Goal: Task Accomplishment & Management: Manage account settings

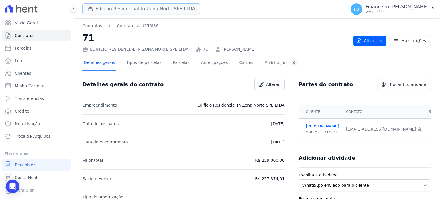
click at [129, 8] on button "Edificio Residencial In Zona Norte SPE LTDA" at bounding box center [141, 8] width 117 height 11
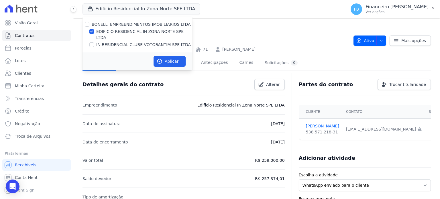
click at [143, 42] on div "BONELLI EMPREENDIMENTOS IMOBILIARIOS LTDA EDIFICIO RESIDENCIAL IN ZONA NORTE SP…" at bounding box center [138, 35] width 110 height 36
click at [147, 42] on label "IN RESIDENCIAL CLUBE VOTORANTIM SPE LTDA" at bounding box center [143, 45] width 95 height 6
click at [94, 42] on input "IN RESIDENCIAL CLUBE VOTORANTIM SPE LTDA" at bounding box center [91, 44] width 5 height 5
checkbox input "true"
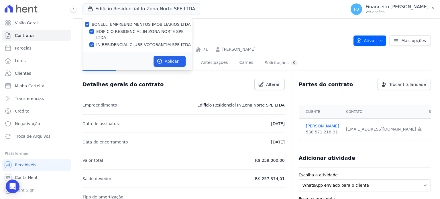
click at [152, 33] on label "EDIFICIO RESIDENCIAL IN ZONA NORTE SPE LTDA" at bounding box center [144, 35] width 96 height 12
click at [94, 33] on input "EDIFICIO RESIDENCIAL IN ZONA NORTE SPE LTDA" at bounding box center [91, 31] width 5 height 5
checkbox input "false"
click at [163, 56] on button "Aplicar" at bounding box center [170, 61] width 32 height 11
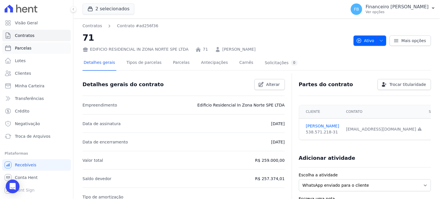
click at [35, 51] on link "Parcelas" at bounding box center [36, 47] width 68 height 11
select select
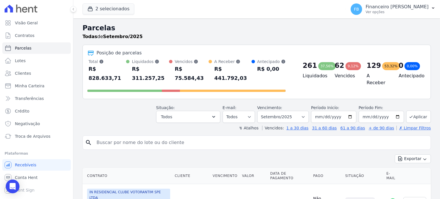
click at [142, 137] on input "search" at bounding box center [260, 142] width 335 height 11
type input "[PERSON_NAME]"
select select
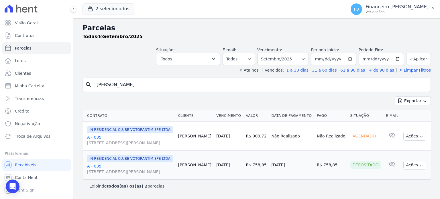
scroll to position [13, 0]
click at [47, 135] on link "Troca de Arquivos" at bounding box center [36, 136] width 68 height 11
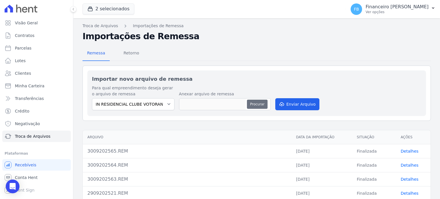
click at [253, 103] on button "Procurar" at bounding box center [257, 104] width 21 height 9
type input "3009202566.REM"
click at [308, 104] on button "Enviar Arquivo" at bounding box center [297, 104] width 44 height 12
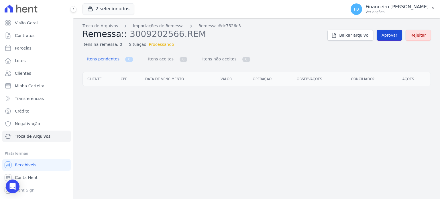
click at [394, 36] on span "Aprovar" at bounding box center [390, 35] width 16 height 6
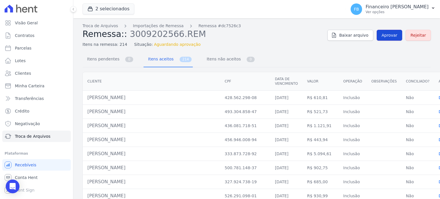
click at [392, 34] on span "Aprovar" at bounding box center [390, 35] width 16 height 6
click at [97, 59] on span "Itens pendentes" at bounding box center [102, 58] width 37 height 11
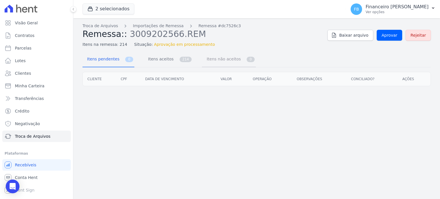
click at [211, 62] on span "Itens não aceitos" at bounding box center [222, 58] width 39 height 11
click at [163, 59] on span "Itens aceitos" at bounding box center [160, 58] width 30 height 11
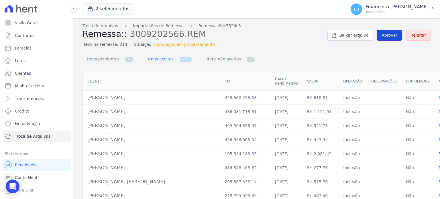
click at [391, 35] on span "Aprovar" at bounding box center [390, 35] width 16 height 6
click at [115, 9] on button "2 selecionados" at bounding box center [109, 8] width 52 height 11
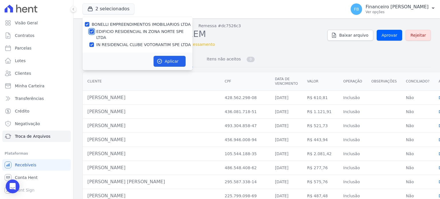
click at [92, 31] on input "EDIFICIO RESIDENCIAL IN ZONA NORTE SPE LTDA" at bounding box center [91, 31] width 5 height 5
checkbox input "false"
click at [92, 42] on input "IN RESIDENCIAL CLUBE VOTORANTIM SPE LTDA" at bounding box center [91, 44] width 5 height 5
checkbox input "false"
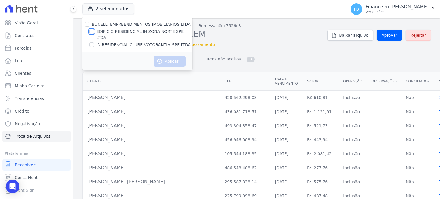
click at [92, 33] on input "EDIFICIO RESIDENCIAL IN ZONA NORTE SPE LTDA" at bounding box center [91, 31] width 5 height 5
checkbox input "true"
click at [168, 56] on button "Aplicar" at bounding box center [170, 61] width 32 height 11
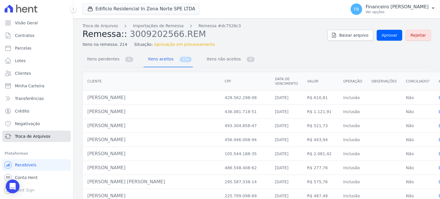
click at [46, 137] on span "Troca de Arquivos" at bounding box center [33, 136] width 36 height 6
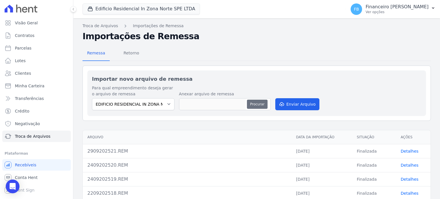
click at [260, 104] on button "Procurar" at bounding box center [257, 104] width 21 height 9
type input "3009202522.REM"
click at [291, 99] on button "Enviar Arquivo" at bounding box center [297, 104] width 44 height 12
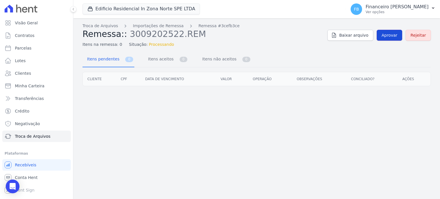
click at [396, 34] on span "Aprovar" at bounding box center [390, 35] width 16 height 6
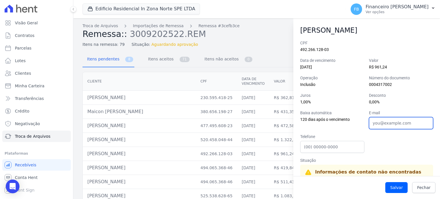
click at [391, 121] on input "E-mail" at bounding box center [401, 123] width 64 height 12
paste input "julianasantosgomes932@gmail.com"
type input "julianasantosgomes932@gmail.com"
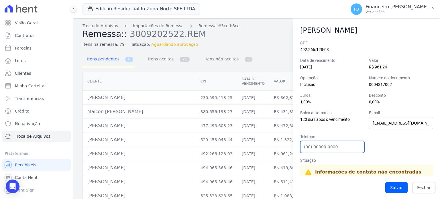
click at [316, 151] on input "Telefone" at bounding box center [332, 147] width 64 height 12
paste input "974047342"
click at [305, 148] on input "15974047342" at bounding box center [332, 147] width 64 height 12
type input "(15) 974047342"
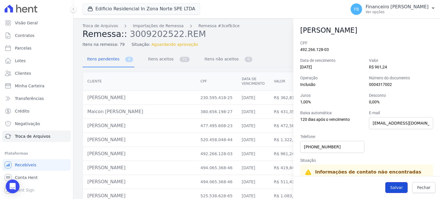
click at [394, 184] on button "Salvar" at bounding box center [396, 187] width 22 height 11
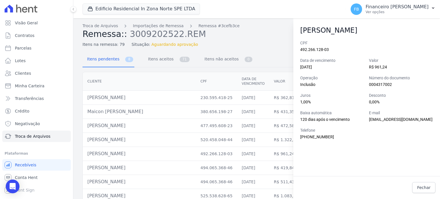
click at [278, 31] on h2 "Remessa:: 3009202522.REM" at bounding box center [203, 34] width 240 height 10
click at [422, 185] on span "Fechar" at bounding box center [423, 188] width 13 height 6
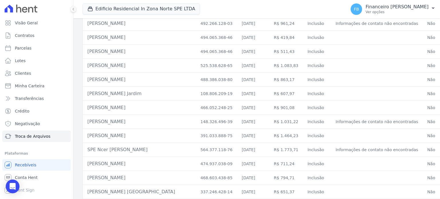
scroll to position [143, 0]
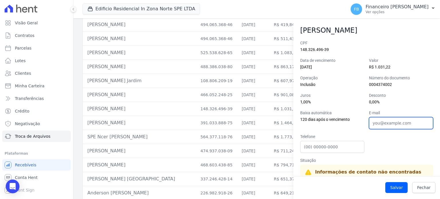
click at [375, 127] on input "E-mail" at bounding box center [401, 123] width 64 height 12
paste input "fernandojose062000@gmail."
type input "fernandojose062000@gmail.com"
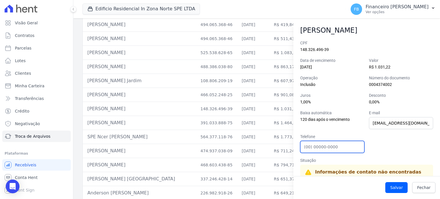
click at [312, 145] on input "Telefone" at bounding box center [332, 147] width 64 height 12
paste input "(15)997932334"
click at [311, 148] on input "(15)997932334" at bounding box center [332, 147] width 64 height 12
type input "(15) 997932334"
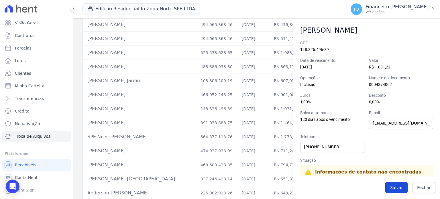
click at [398, 185] on button "Salvar" at bounding box center [396, 187] width 22 height 11
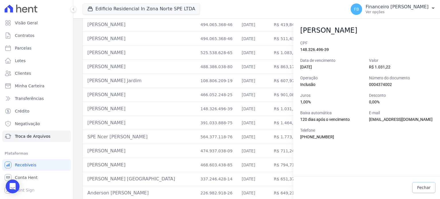
click at [419, 188] on span "Fechar" at bounding box center [423, 188] width 13 height 6
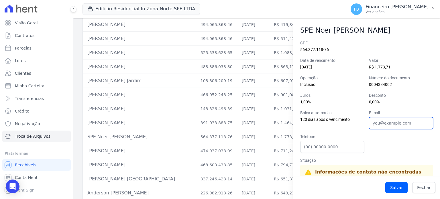
click at [385, 122] on input "E-mail" at bounding box center [401, 123] width 64 height 12
paste input "spencer.naatan@gmail.com"
type input "spencer.naatan@gmail.com"
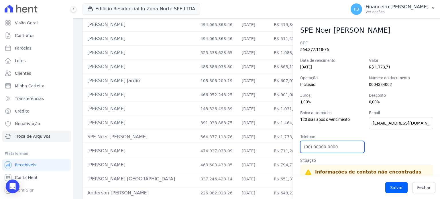
click at [339, 149] on input "Telefone" at bounding box center [332, 147] width 64 height 12
paste input "(15)991550727"
click at [310, 148] on input "(15)991550727" at bounding box center [332, 147] width 64 height 12
type input "(15) 991550727"
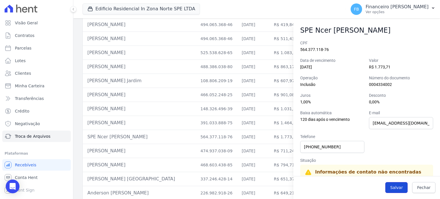
click at [401, 184] on button "Salvar" at bounding box center [396, 187] width 22 height 11
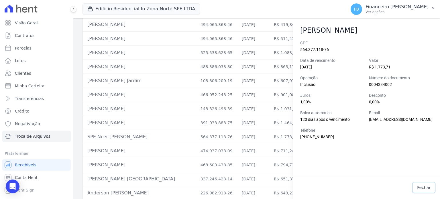
click at [427, 186] on span "Fechar" at bounding box center [423, 188] width 13 height 6
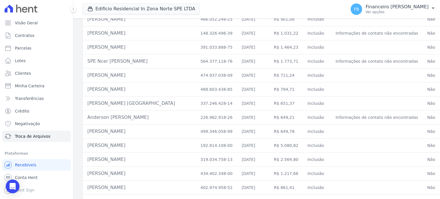
scroll to position [229, 0]
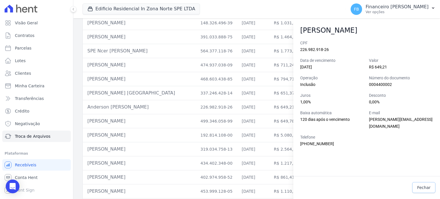
click at [423, 184] on link "Fechar" at bounding box center [423, 187] width 23 height 11
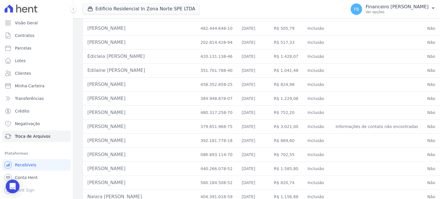
scroll to position [430, 0]
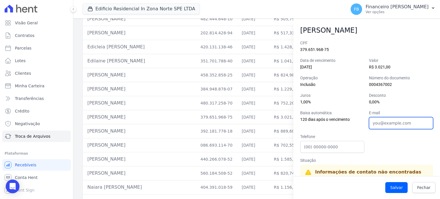
click at [382, 121] on input "E-mail" at bounding box center [401, 123] width 64 height 12
paste input "jgmalvino@hotmail.com"
type input "jgmalvino@hotmail.com"
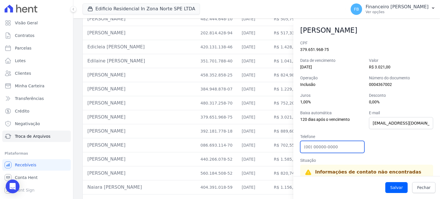
click at [323, 147] on input "Telefone" at bounding box center [332, 147] width 64 height 12
paste input "(15)996052995"
click at [310, 150] on input "(15)996052995" at bounding box center [332, 147] width 64 height 12
type input "(15) 996052995"
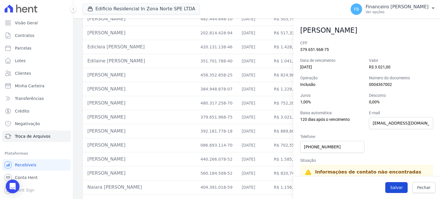
click at [400, 188] on button "Salvar" at bounding box center [396, 187] width 22 height 11
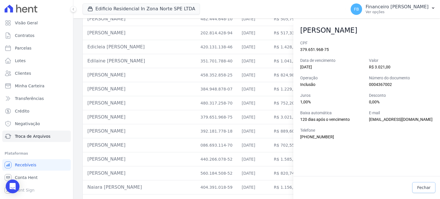
click at [428, 188] on span "Fechar" at bounding box center [423, 188] width 13 height 6
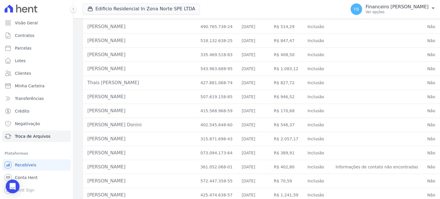
scroll to position [773, 0]
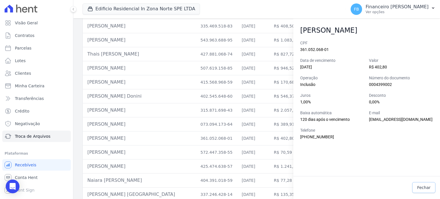
click at [425, 186] on span "Fechar" at bounding box center [423, 188] width 13 height 6
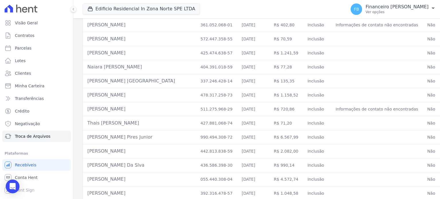
scroll to position [888, 0]
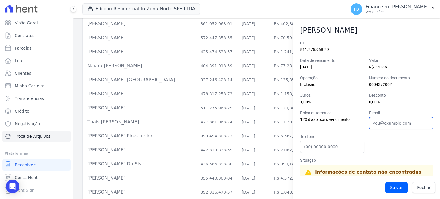
click at [386, 122] on input "E-mail" at bounding box center [401, 123] width 64 height 12
paste input "roberta.camilli150@gmail.com"
type input "roberta.camilli150@gmail.com"
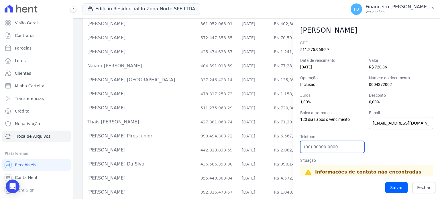
click at [333, 150] on input "Telefone" at bounding box center [332, 147] width 64 height 12
paste input "(15)988067978"
drag, startPoint x: 311, startPoint y: 148, endPoint x: 314, endPoint y: 148, distance: 3.4
click at [311, 148] on input "(15)988067978" at bounding box center [332, 147] width 64 height 12
type input "(15) 988067978"
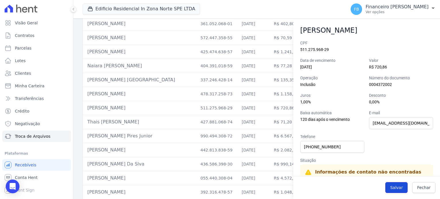
click at [399, 187] on button "Salvar" at bounding box center [396, 187] width 22 height 11
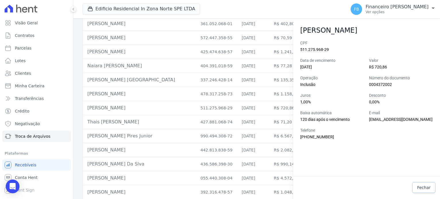
click at [426, 187] on span "Fechar" at bounding box center [423, 188] width 13 height 6
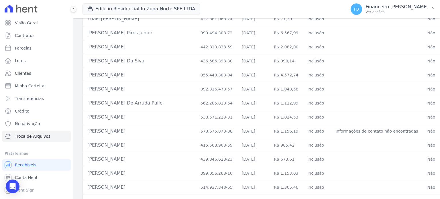
scroll to position [1000, 0]
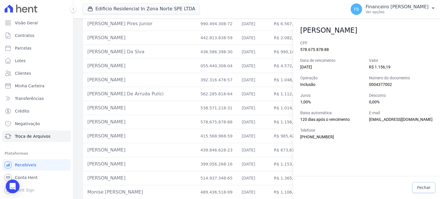
click at [426, 189] on span "Fechar" at bounding box center [423, 188] width 13 height 6
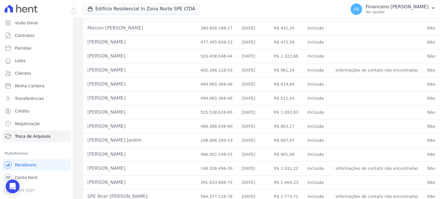
scroll to position [0, 0]
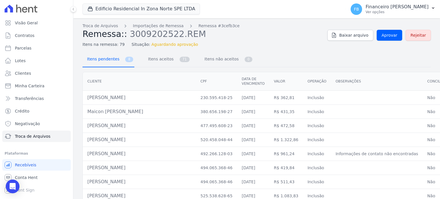
click at [95, 60] on span "Itens pendentes" at bounding box center [102, 58] width 37 height 11
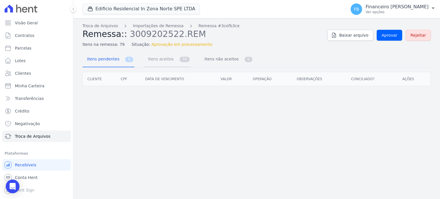
click at [164, 58] on span "Itens aceitos" at bounding box center [160, 58] width 30 height 11
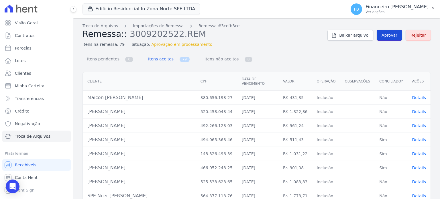
click at [386, 36] on span "Aprovar" at bounding box center [390, 35] width 16 height 6
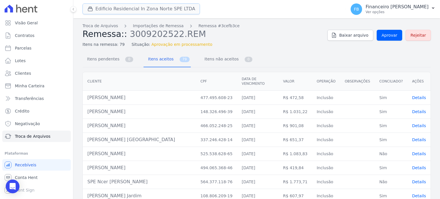
click at [140, 5] on button "Edificio Residencial In Zona Norte SPE LTDA" at bounding box center [141, 8] width 117 height 11
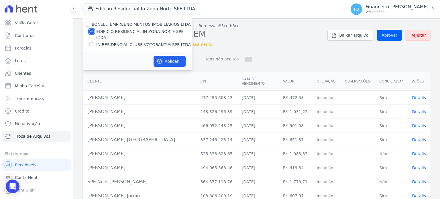
click at [92, 31] on input "EDIFICIO RESIDENCIAL IN ZONA NORTE SPE LTDA" at bounding box center [91, 31] width 5 height 5
checkbox input "false"
click at [92, 42] on input "IN RESIDENCIAL CLUBE VOTORANTIM SPE LTDA" at bounding box center [91, 44] width 5 height 5
checkbox input "true"
click at [173, 56] on button "Aplicar" at bounding box center [170, 61] width 32 height 11
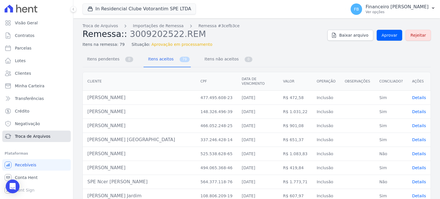
click at [46, 136] on span "Troca de Arquivos" at bounding box center [33, 136] width 36 height 6
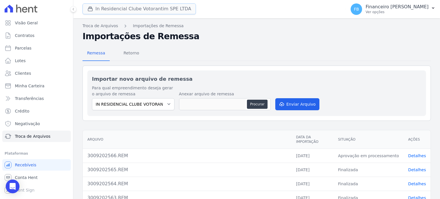
click at [126, 7] on button "In Residencial Clube Votorantim SPE LTDA" at bounding box center [139, 8] width 113 height 11
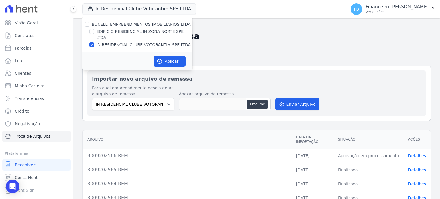
click at [118, 42] on label "IN RESIDENCIAL CLUBE VOTORANTIM SPE LTDA" at bounding box center [143, 45] width 95 height 6
click at [94, 42] on input "IN RESIDENCIAL CLUBE VOTORANTIM SPE LTDA" at bounding box center [91, 44] width 5 height 5
checkbox input "false"
click at [123, 31] on label "EDIFICIO RESIDENCIAL IN ZONA NORTE SPE LTDA" at bounding box center [144, 35] width 96 height 12
click at [94, 31] on input "EDIFICIO RESIDENCIAL IN ZONA NORTE SPE LTDA" at bounding box center [91, 31] width 5 height 5
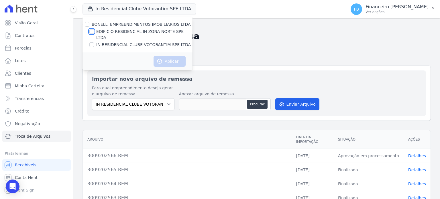
checkbox input "true"
click at [166, 56] on button "Aplicar" at bounding box center [170, 61] width 32 height 11
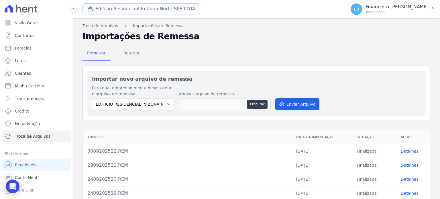
click at [116, 9] on button "Edificio Residencial In Zona Norte SPE LTDA" at bounding box center [141, 8] width 117 height 11
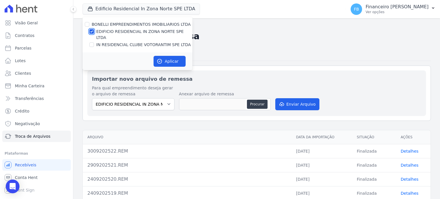
click at [91, 32] on input "EDIFICIO RESIDENCIAL IN ZONA NORTE SPE LTDA" at bounding box center [91, 31] width 5 height 5
checkbox input "false"
click at [94, 42] on div "IN RESIDENCIAL CLUBE VOTORANTIM SPE LTDA" at bounding box center [138, 45] width 110 height 6
click at [92, 42] on input "IN RESIDENCIAL CLUBE VOTORANTIM SPE LTDA" at bounding box center [91, 44] width 5 height 5
checkbox input "true"
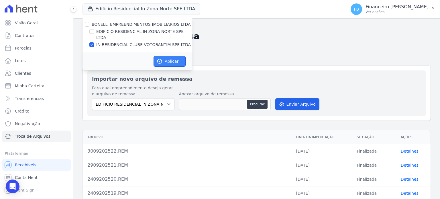
click at [159, 59] on icon "button" at bounding box center [160, 61] width 4 height 4
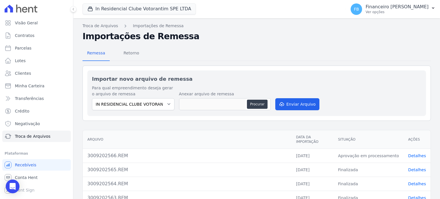
click at [411, 154] on link "Detalhes" at bounding box center [417, 156] width 18 height 5
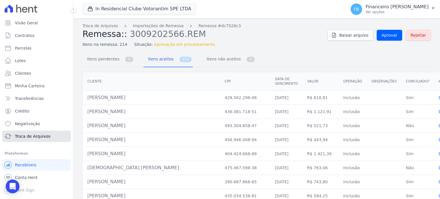
click at [40, 139] on span "Troca de Arquivos" at bounding box center [33, 136] width 36 height 6
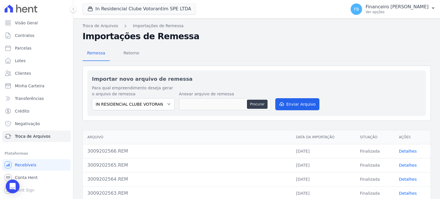
click at [401, 151] on link "Detalhes" at bounding box center [408, 151] width 18 height 5
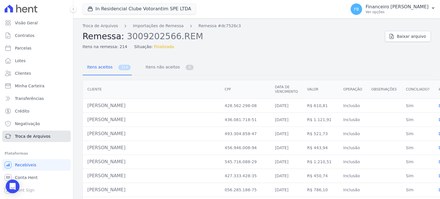
click at [42, 136] on span "Troca de Arquivos" at bounding box center [33, 136] width 36 height 6
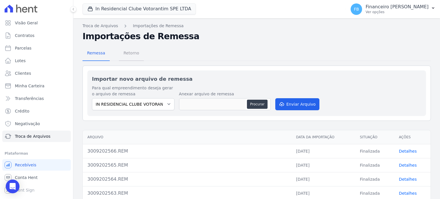
click at [124, 53] on span "Retorno" at bounding box center [131, 52] width 23 height 11
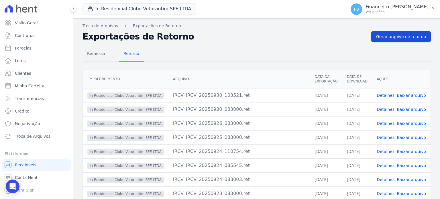
click at [394, 38] on span "Gerar arquivo de retorno" at bounding box center [401, 37] width 50 height 6
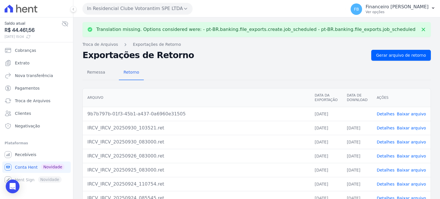
click at [413, 113] on link "Baixar arquivo" at bounding box center [411, 114] width 29 height 5
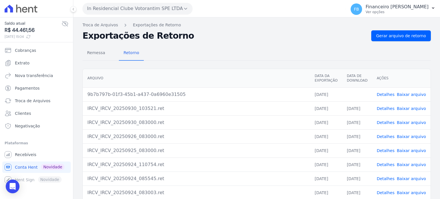
click at [124, 9] on button "In Residencial Clube Votorantim SPE LTDA" at bounding box center [138, 8] width 110 height 11
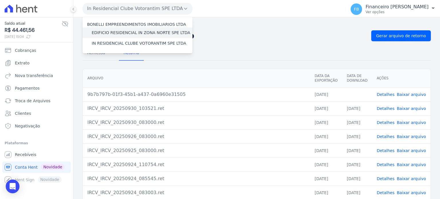
click at [123, 31] on label "EDIFICIO RESIDENCIAL IN ZONA NORTE SPE LTDA" at bounding box center [141, 33] width 99 height 6
click at [0, 0] on input "EDIFICIO RESIDENCIAL IN ZONA NORTE SPE LTDA" at bounding box center [0, 0] width 0 height 0
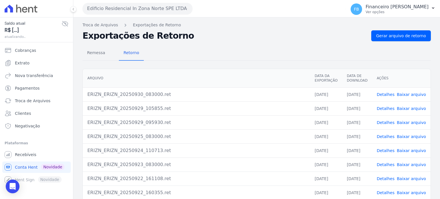
click at [192, 56] on div "Remessa Retorno" at bounding box center [257, 53] width 348 height 15
click at [32, 154] on span "Recebíveis" at bounding box center [25, 155] width 21 height 6
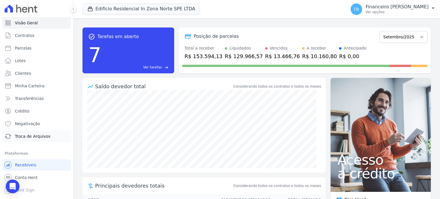
click at [39, 136] on span "Troca de Arquivos" at bounding box center [33, 136] width 36 height 6
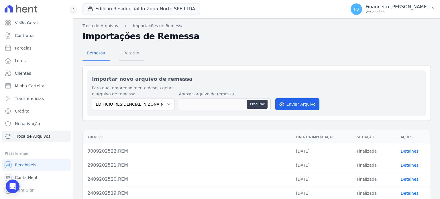
click at [134, 52] on span "Retorno" at bounding box center [131, 52] width 23 height 11
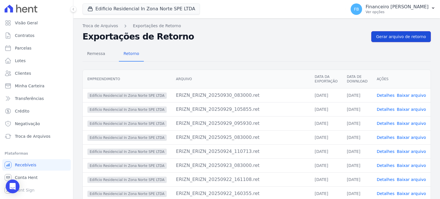
click at [402, 36] on span "Gerar arquivo de retorno" at bounding box center [401, 37] width 50 height 6
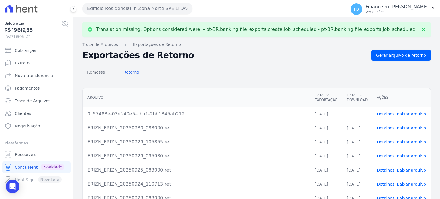
click at [411, 114] on link "Baixar arquivo" at bounding box center [411, 114] width 29 height 5
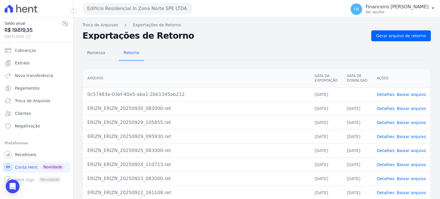
click at [415, 93] on link "Baixar arquivo" at bounding box center [411, 94] width 29 height 5
click at [153, 9] on button "Edificio Residencial In Zona Norte SPE LTDA" at bounding box center [138, 8] width 110 height 11
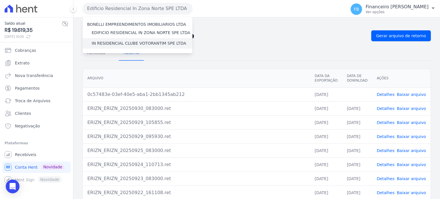
click at [150, 42] on label "IN RESIDENCIAL CLUBE VOTORANTIM SPE LTDA" at bounding box center [139, 43] width 95 height 6
click at [0, 0] on input "IN RESIDENCIAL CLUBE VOTORANTIM SPE LTDA" at bounding box center [0, 0] width 0 height 0
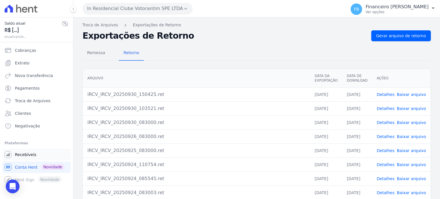
click at [31, 153] on span "Recebíveis" at bounding box center [25, 155] width 21 height 6
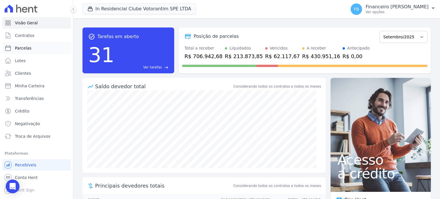
click at [31, 49] on link "Parcelas" at bounding box center [36, 47] width 68 height 11
select select
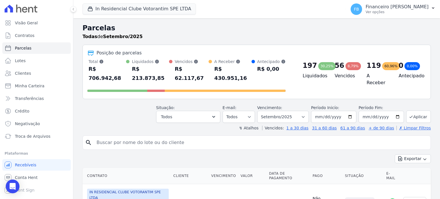
click at [150, 137] on input "search" at bounding box center [260, 142] width 335 height 11
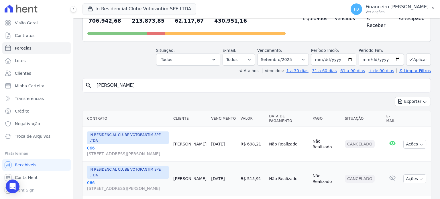
type input "[PERSON_NAME]"
select select
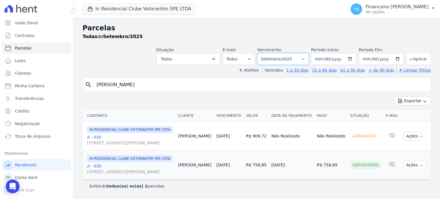
click at [306, 60] on select "Filtrar por período ──────── Todos os meses Janeiro/2023 Fevereiro/2023 Março/2…" at bounding box center [283, 59] width 52 height 12
select select "10/2025"
click at [262, 53] on select "Filtrar por período ──────── Todos os meses Janeiro/2023 Fevereiro/2023 Março/2…" at bounding box center [283, 59] width 52 height 12
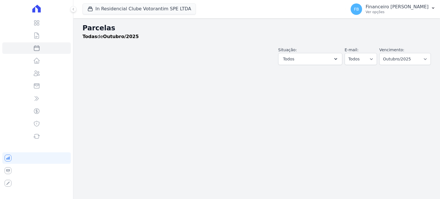
select select
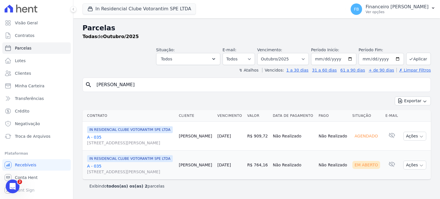
scroll to position [13, 0]
click at [419, 164] on icon "button" at bounding box center [421, 165] width 5 height 5
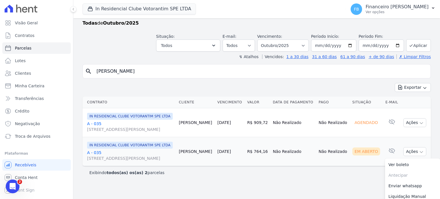
click at [97, 161] on link "A - 035 [STREET_ADDRESS][PERSON_NAME] Campolim" at bounding box center [130, 155] width 87 height 11
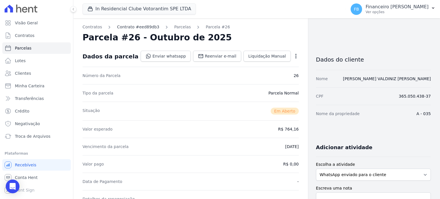
click at [134, 27] on link "Contrato #eed89db3" at bounding box center [138, 27] width 42 height 6
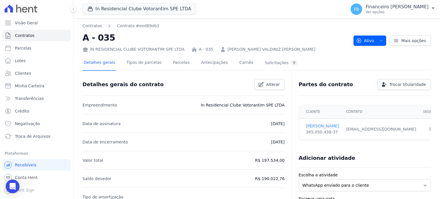
click at [315, 125] on link "[PERSON_NAME]" at bounding box center [322, 126] width 33 height 6
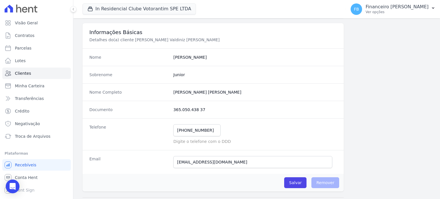
scroll to position [57, 0]
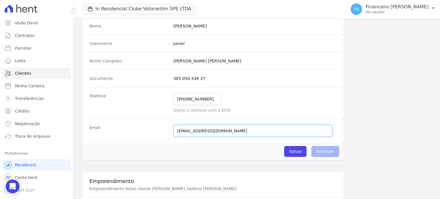
drag, startPoint x: 202, startPoint y: 121, endPoint x: 164, endPoint y: 113, distance: 38.4
click at [164, 113] on dl "Nome [PERSON_NAME] Sobrenome Junior Nome Completo [PERSON_NAME] Valdiniz [PERSO…" at bounding box center [213, 79] width 261 height 125
click at [294, 154] on input "Salvar" at bounding box center [295, 151] width 22 height 11
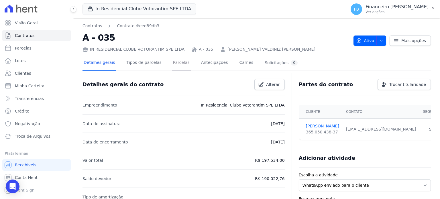
click at [176, 62] on link "Parcelas" at bounding box center [181, 63] width 19 height 15
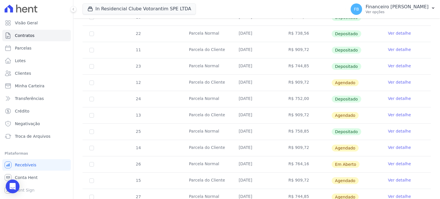
scroll to position [315, 0]
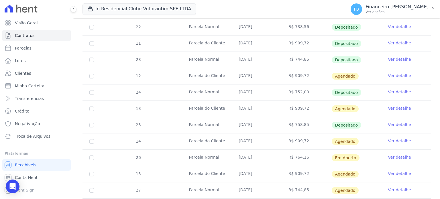
click at [394, 155] on link "Ver detalhe" at bounding box center [399, 157] width 23 height 6
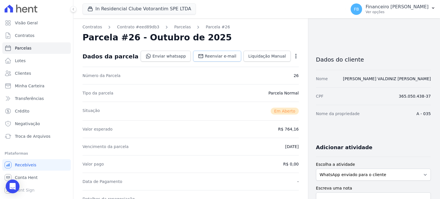
click at [221, 55] on span "Reenviar e-mail" at bounding box center [221, 56] width 32 height 6
click at [139, 9] on button "In Residencial Clube Votorantim SPE LTDA" at bounding box center [139, 8] width 113 height 11
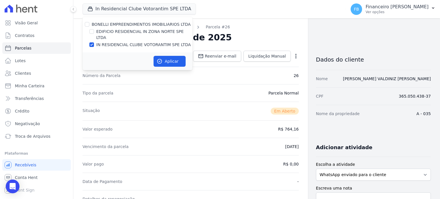
click at [141, 42] on label "IN RESIDENCIAL CLUBE VOTORANTIM SPE LTDA" at bounding box center [143, 45] width 95 height 6
click at [94, 42] on input "IN RESIDENCIAL CLUBE VOTORANTIM SPE LTDA" at bounding box center [91, 44] width 5 height 5
checkbox input "false"
click at [145, 31] on label "EDIFICIO RESIDENCIAL IN ZONA NORTE SPE LTDA" at bounding box center [144, 35] width 96 height 12
click at [94, 31] on input "EDIFICIO RESIDENCIAL IN ZONA NORTE SPE LTDA" at bounding box center [91, 31] width 5 height 5
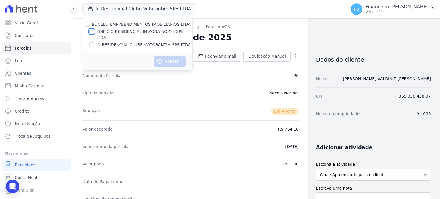
checkbox input "true"
click at [160, 56] on button "Aplicar" at bounding box center [170, 61] width 32 height 11
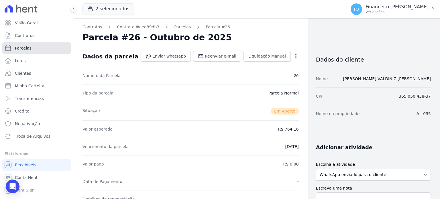
click at [34, 45] on link "Parcelas" at bounding box center [36, 47] width 68 height 11
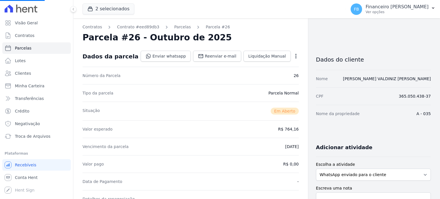
select select
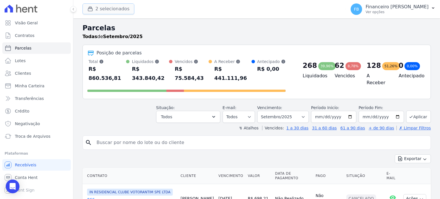
click at [111, 8] on button "2 selecionados" at bounding box center [109, 8] width 52 height 11
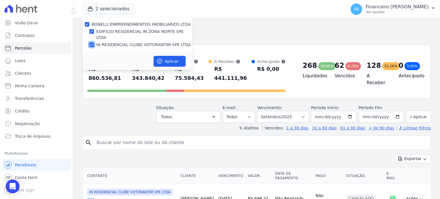
click at [92, 42] on input "IN RESIDENCIAL CLUBE VOTORANTIM SPE LTDA" at bounding box center [91, 44] width 5 height 5
checkbox input "false"
click at [166, 56] on button "Aplicar" at bounding box center [170, 61] width 32 height 11
select select
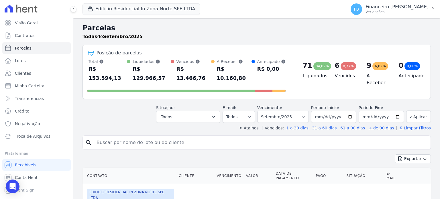
click at [156, 137] on input "search" at bounding box center [260, 142] width 335 height 11
type input "[PERSON_NAME]"
select select
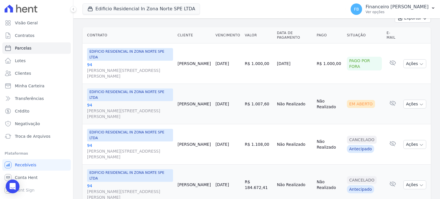
scroll to position [84, 0]
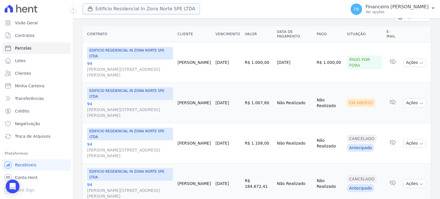
click at [136, 6] on button "Edificio Residencial In Zona Norte SPE LTDA" at bounding box center [141, 8] width 117 height 11
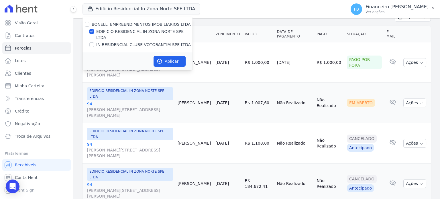
click at [125, 32] on label "EDIFICIO RESIDENCIAL IN ZONA NORTE SPE LTDA" at bounding box center [144, 35] width 96 height 12
click at [94, 32] on input "EDIFICIO RESIDENCIAL IN ZONA NORTE SPE LTDA" at bounding box center [91, 31] width 5 height 5
checkbox input "false"
click at [123, 42] on label "IN RESIDENCIAL CLUBE VOTORANTIM SPE LTDA" at bounding box center [143, 45] width 95 height 6
click at [94, 42] on input "IN RESIDENCIAL CLUBE VOTORANTIM SPE LTDA" at bounding box center [91, 44] width 5 height 5
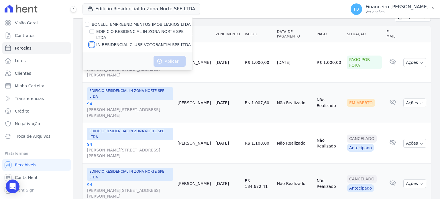
checkbox input "true"
click at [165, 57] on button "Aplicar" at bounding box center [170, 61] width 32 height 11
select select
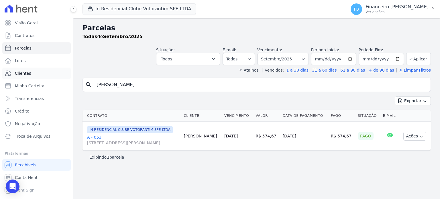
drag, startPoint x: 116, startPoint y: 88, endPoint x: 45, endPoint y: 76, distance: 71.5
click at [45, 76] on div "Visão Geral Contratos [GEOGRAPHIC_DATA] Lotes Clientes Minha Carteira Transferê…" at bounding box center [220, 99] width 440 height 199
type input "[PERSON_NAME]"
select select
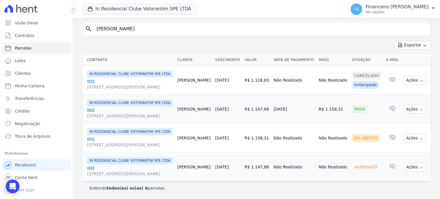
scroll to position [83, 0]
click at [93, 136] on link "002 [STREET_ADDRESS][PERSON_NAME]" at bounding box center [130, 141] width 86 height 11
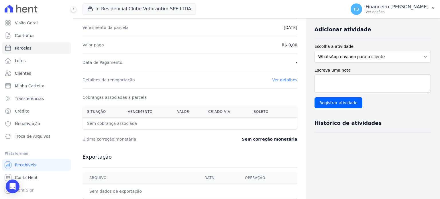
scroll to position [115, 0]
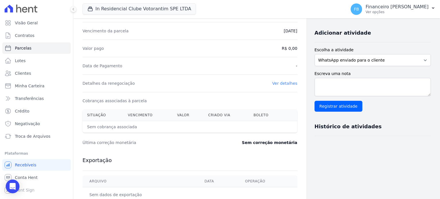
click at [283, 83] on link "Ver detalhes" at bounding box center [284, 83] width 25 height 5
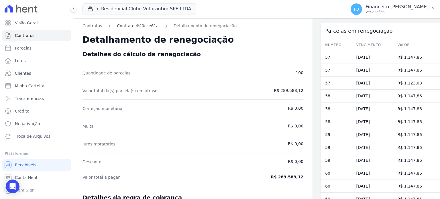
click at [123, 25] on link "Contrato #40cce61a" at bounding box center [138, 26] width 42 height 6
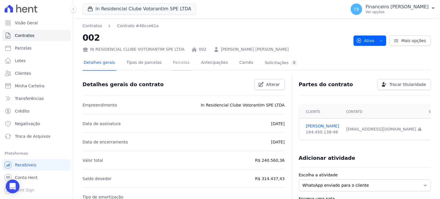
click at [176, 62] on link "Parcelas" at bounding box center [181, 63] width 19 height 15
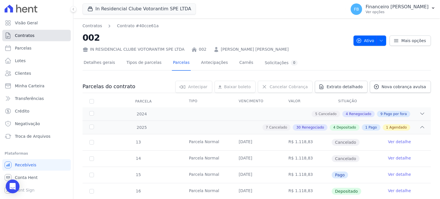
click at [23, 35] on span "Contratos" at bounding box center [24, 36] width 19 height 6
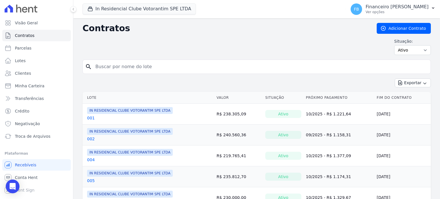
click at [125, 65] on input "search" at bounding box center [260, 66] width 336 height 11
type input "002"
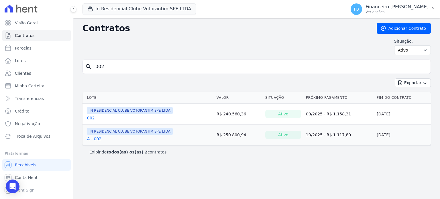
click at [91, 118] on link "002" at bounding box center [91, 118] width 8 height 6
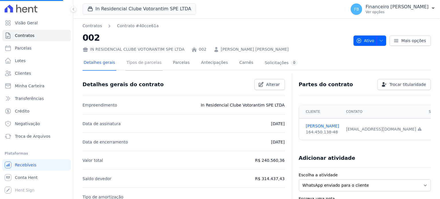
click at [152, 63] on link "Tipos de parcelas" at bounding box center [143, 63] width 37 height 15
click at [173, 62] on link "Parcelas" at bounding box center [181, 63] width 19 height 15
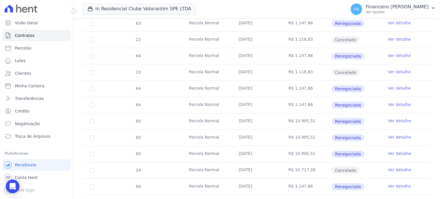
scroll to position [602, 0]
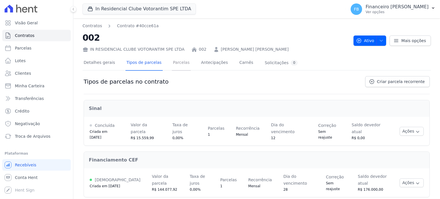
click at [179, 62] on link "Parcelas" at bounding box center [181, 63] width 19 height 15
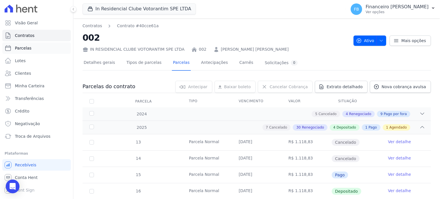
click at [45, 50] on link "Parcelas" at bounding box center [36, 47] width 68 height 11
select select
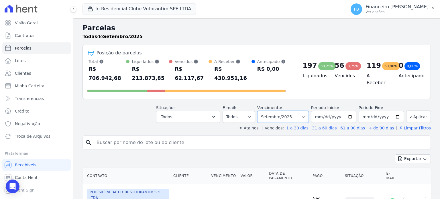
click at [304, 111] on select "Filtrar por período ──────── Todos os meses Janeiro/2023 Fevereiro/2023 Março/2…" at bounding box center [283, 117] width 52 height 12
select select "10/2025"
click at [262, 111] on select "Filtrar por período ──────── Todos os meses Janeiro/2023 Fevereiro/2023 Março/2…" at bounding box center [283, 117] width 52 height 12
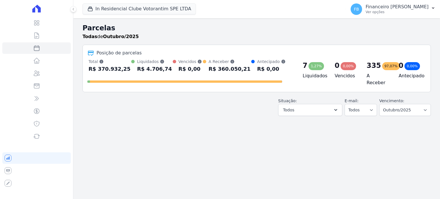
select select
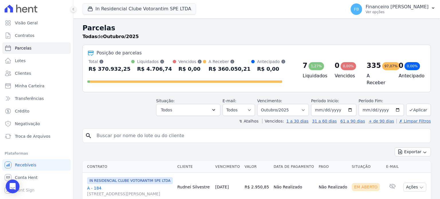
click at [111, 136] on input "search" at bounding box center [260, 135] width 335 height 11
type input "[PERSON_NAME]"
select select
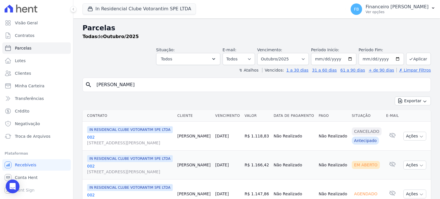
click at [162, 102] on div "Exportar Exportar PDF Exportar CSV" at bounding box center [257, 103] width 348 height 13
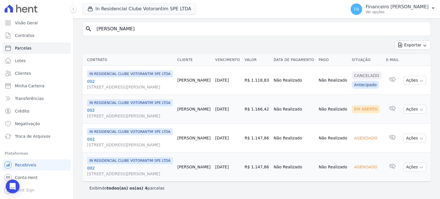
scroll to position [83, 0]
click at [419, 107] on icon "button" at bounding box center [421, 109] width 5 height 5
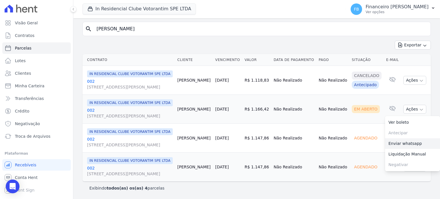
click at [403, 138] on link "Enviar whatsapp" at bounding box center [412, 143] width 55 height 11
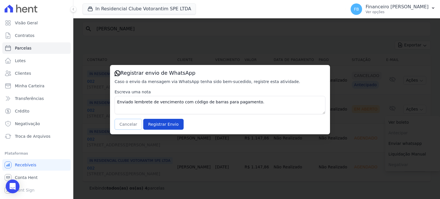
click at [123, 123] on button "Cancelar" at bounding box center [129, 124] width 28 height 11
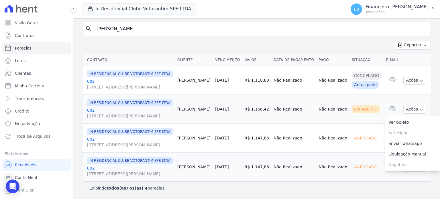
click at [91, 136] on link "002 [STREET_ADDRESS][PERSON_NAME]" at bounding box center [130, 141] width 86 height 11
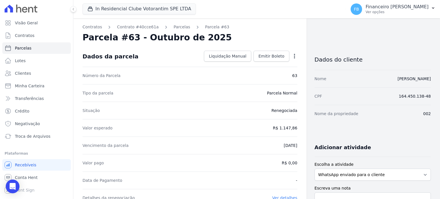
click at [292, 56] on icon "button" at bounding box center [295, 56] width 6 height 6
click at [174, 26] on link "Parcelas" at bounding box center [182, 27] width 17 height 6
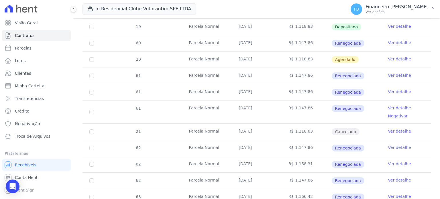
scroll to position [487, 0]
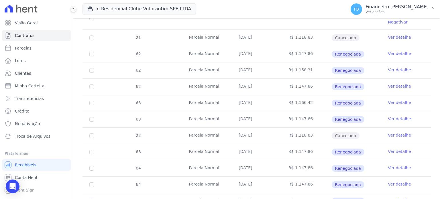
click at [394, 150] on link "Ver detalhe" at bounding box center [399, 152] width 23 height 6
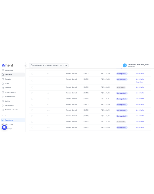
scroll to position [458, 0]
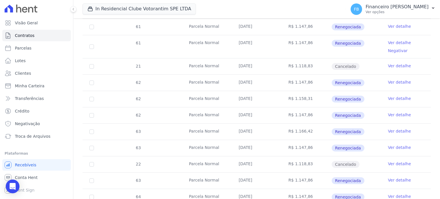
click at [398, 129] on link "Ver detalhe" at bounding box center [399, 131] width 23 height 6
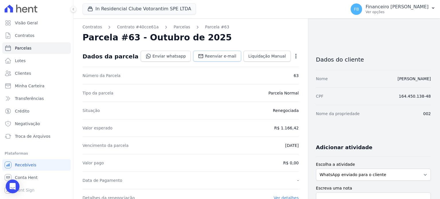
click at [219, 57] on span "Reenviar e-mail" at bounding box center [221, 56] width 32 height 6
